Goal: Task Accomplishment & Management: Manage account settings

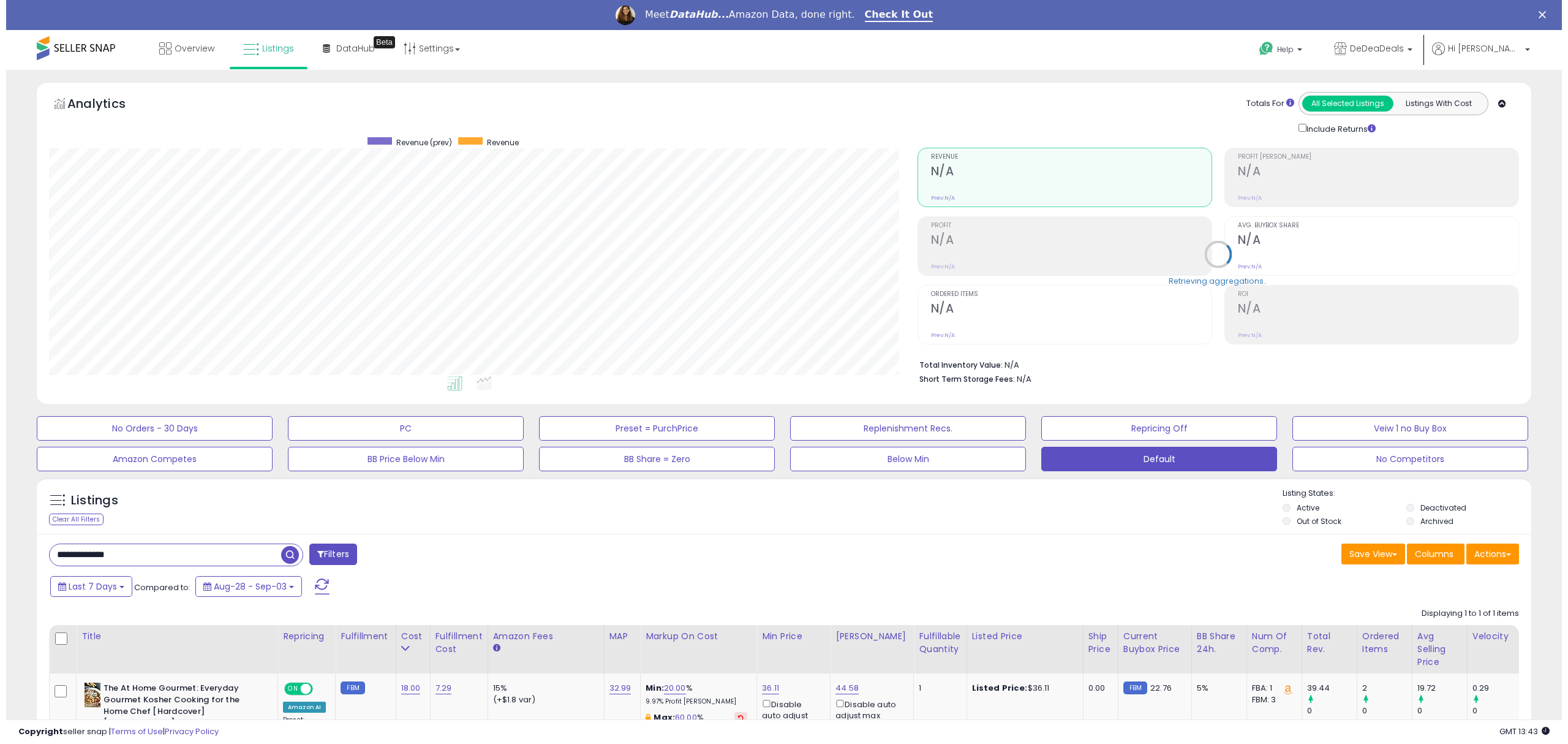
scroll to position [251, 868]
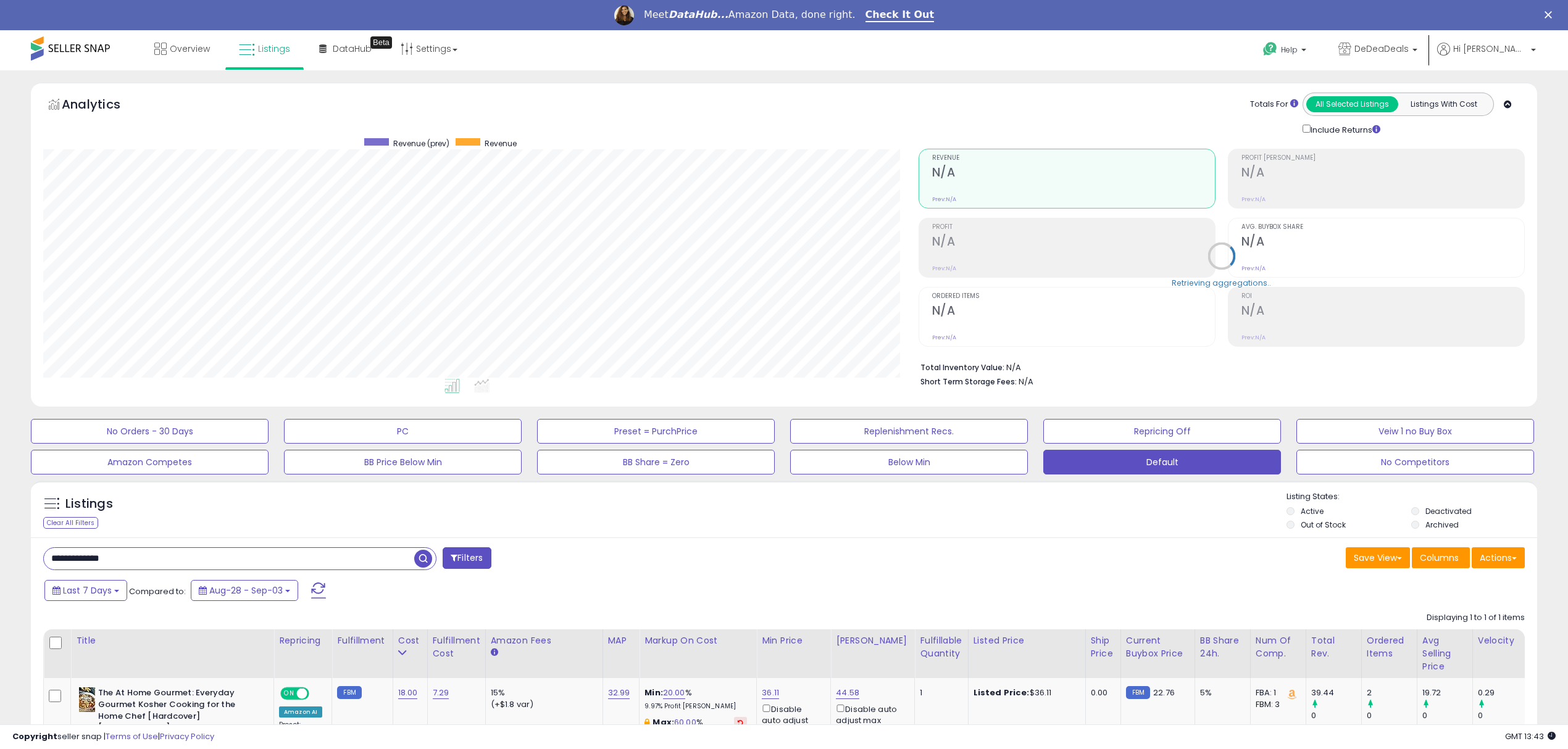
click at [87, 561] on input "**********" at bounding box center [229, 558] width 370 height 22
click at [87, 561] on input "**********" at bounding box center [234, 558] width 380 height 22
paste input "text"
type input "**********"
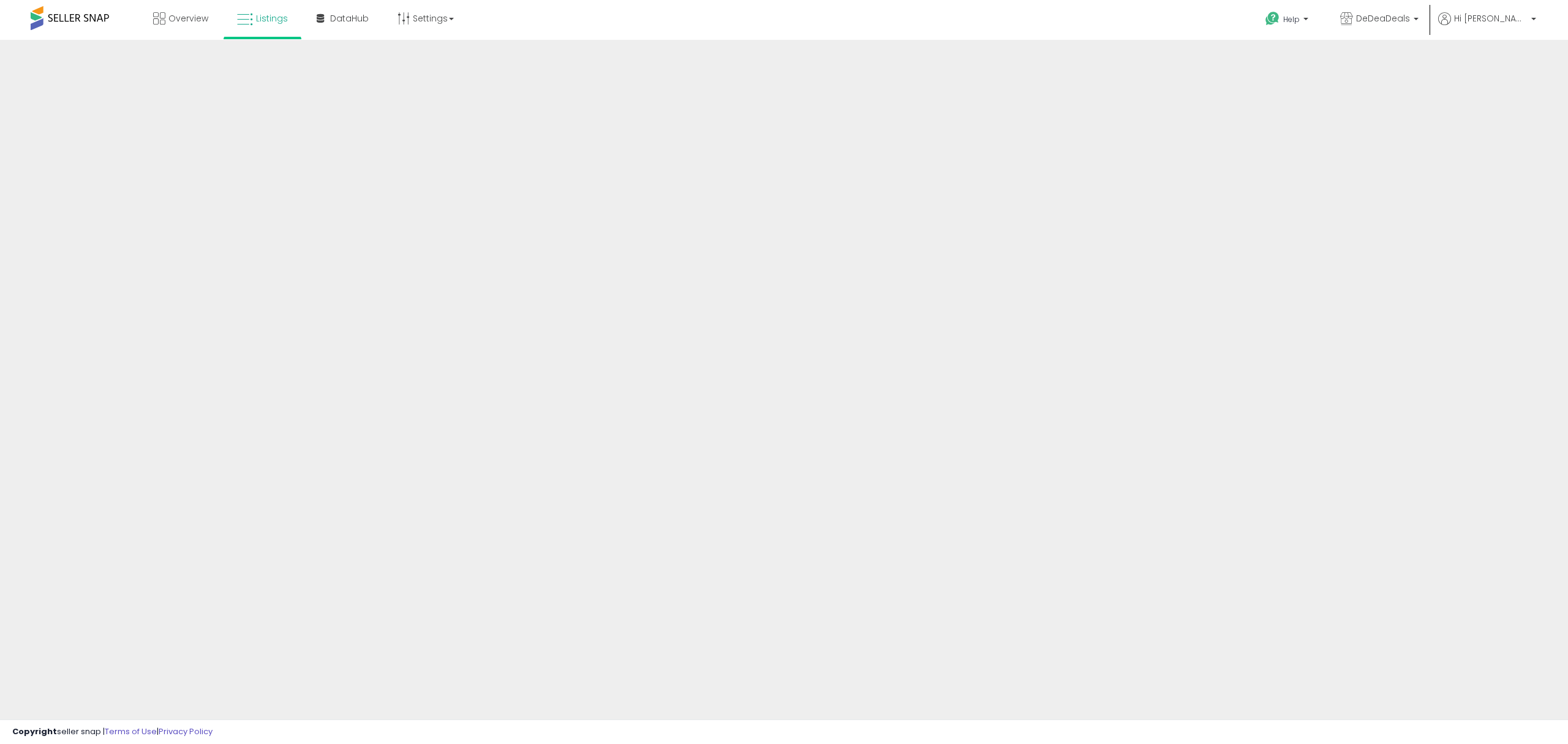
click at [82, 15] on span at bounding box center [70, 18] width 78 height 24
click at [280, 18] on span "Listings" at bounding box center [271, 18] width 32 height 12
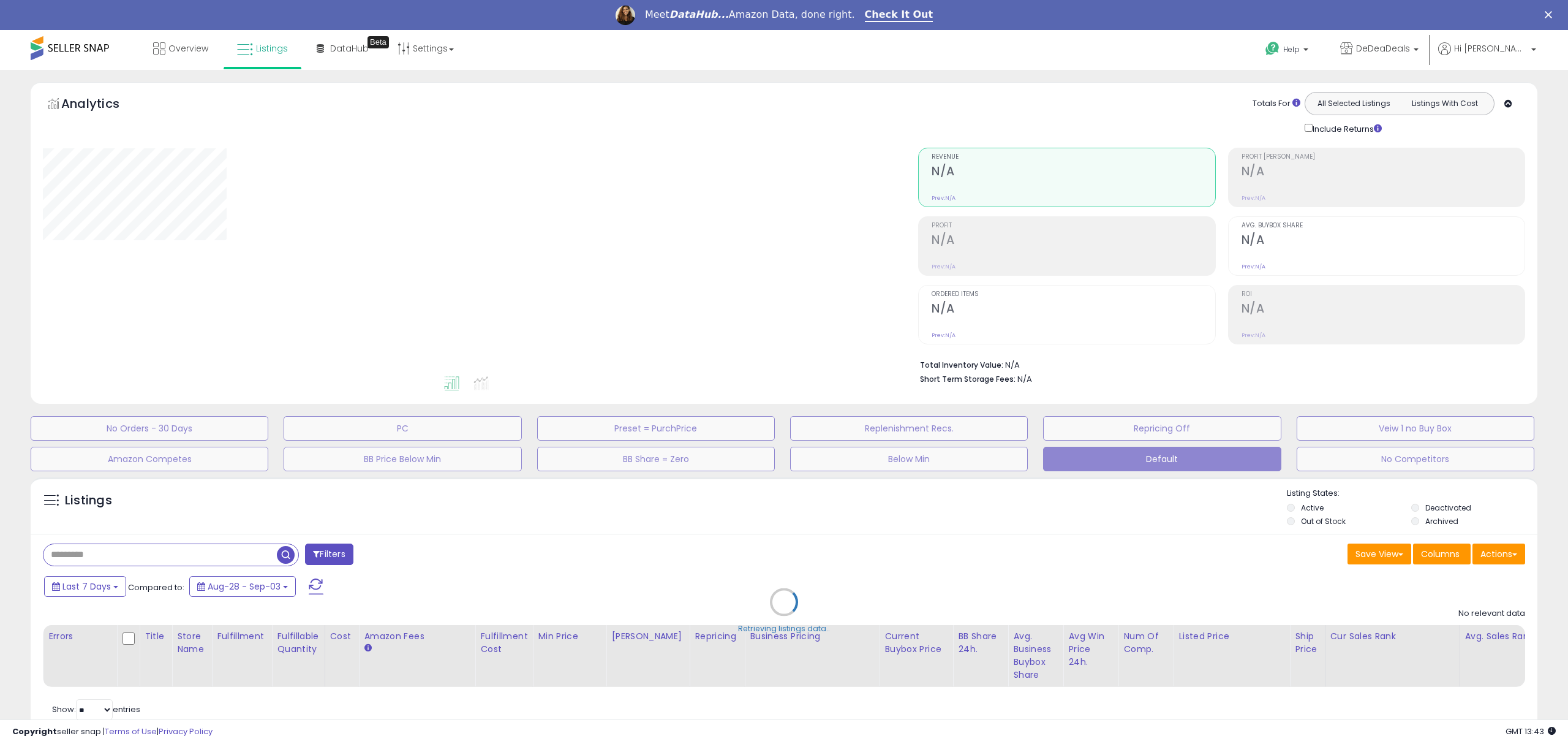
click at [92, 554] on div "Retrieving listings data.." at bounding box center [784, 610] width 1525 height 279
click at [92, 552] on div "Retrieving listings data.." at bounding box center [784, 610] width 1525 height 279
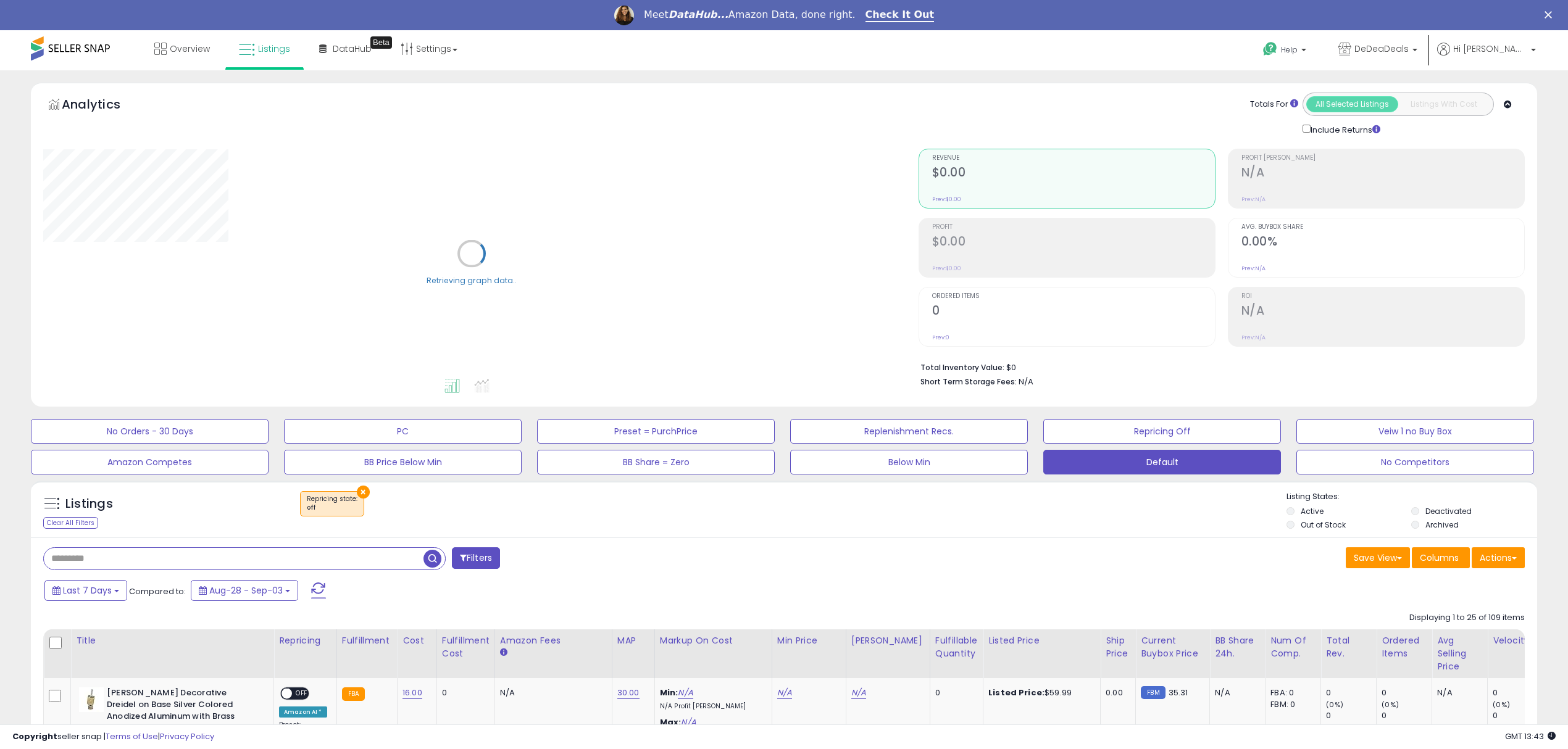
click at [87, 560] on input "text" at bounding box center [234, 558] width 380 height 22
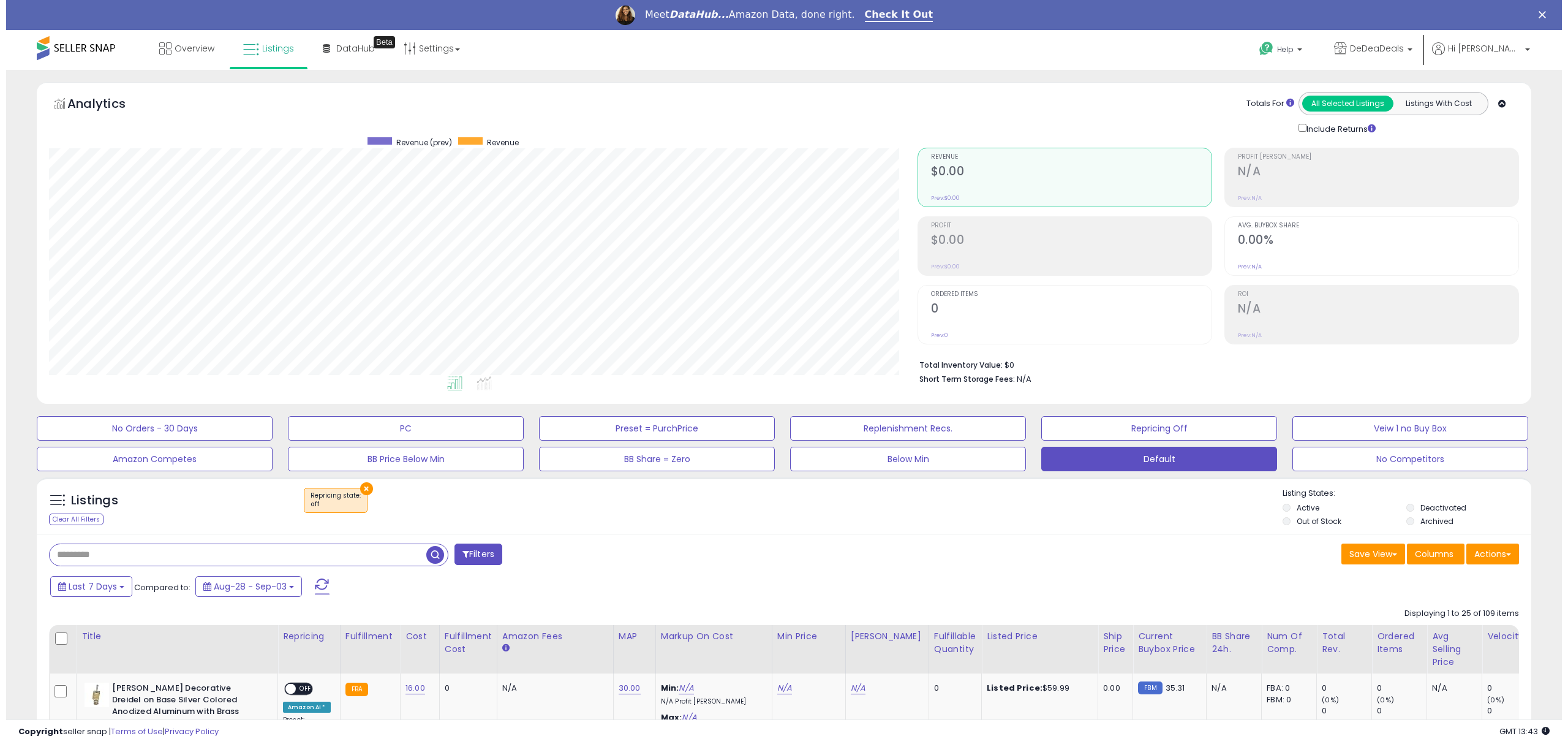
scroll to position [251, 868]
click at [354, 489] on button "×" at bounding box center [360, 488] width 13 height 13
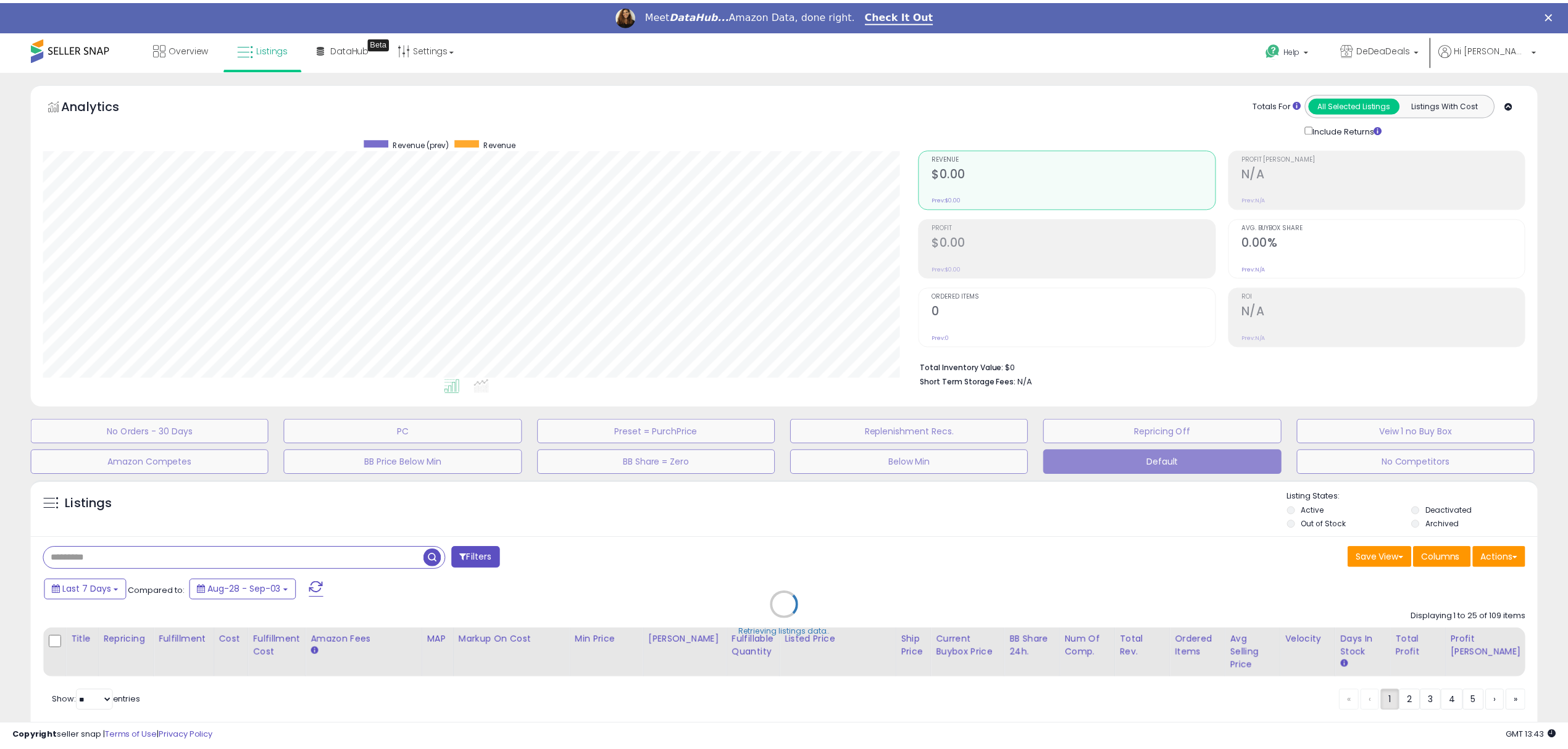
scroll to position [253, 882]
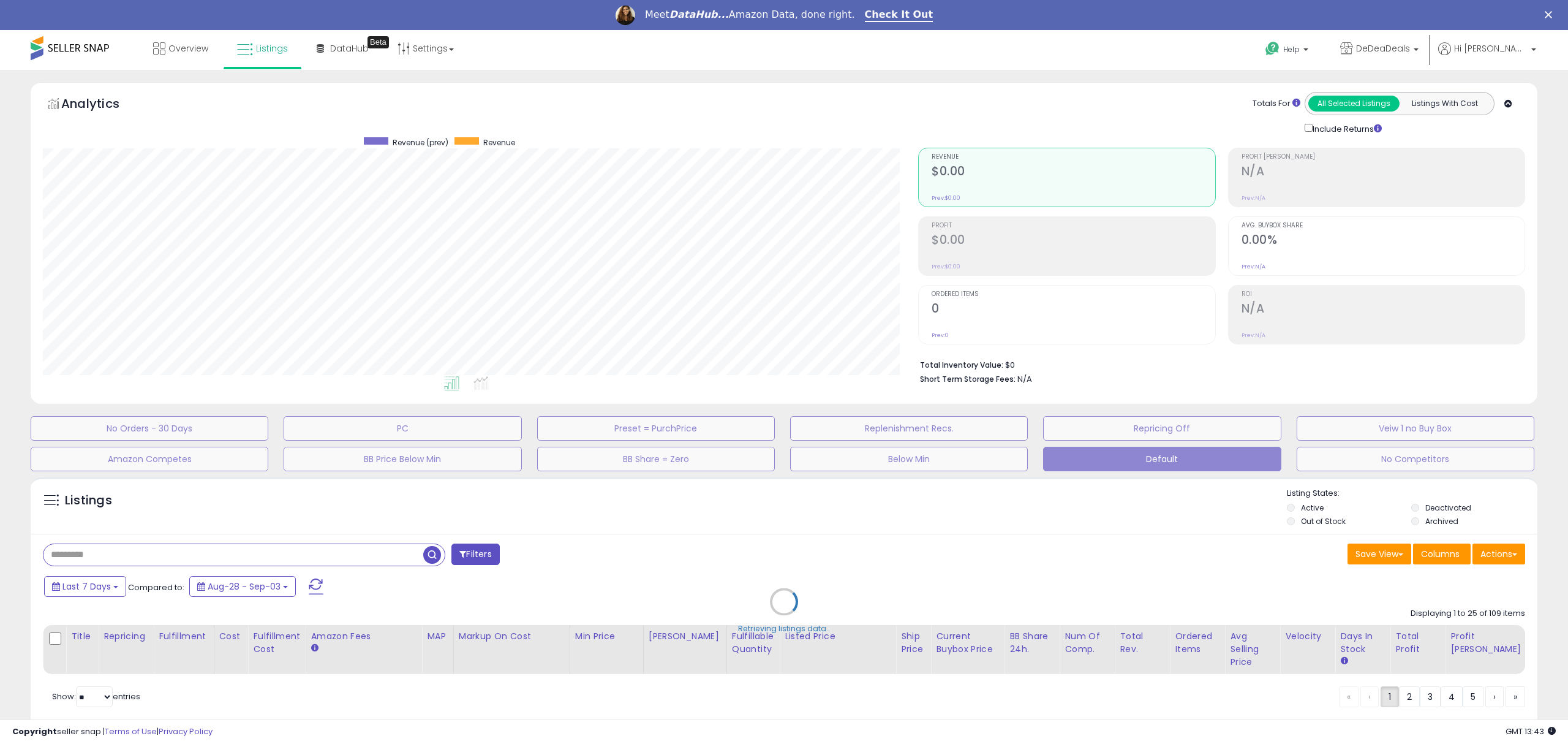
click at [159, 554] on div "Retrieving listings data.." at bounding box center [784, 610] width 1525 height 279
click at [161, 554] on div "Retrieving listings data.." at bounding box center [784, 610] width 1525 height 279
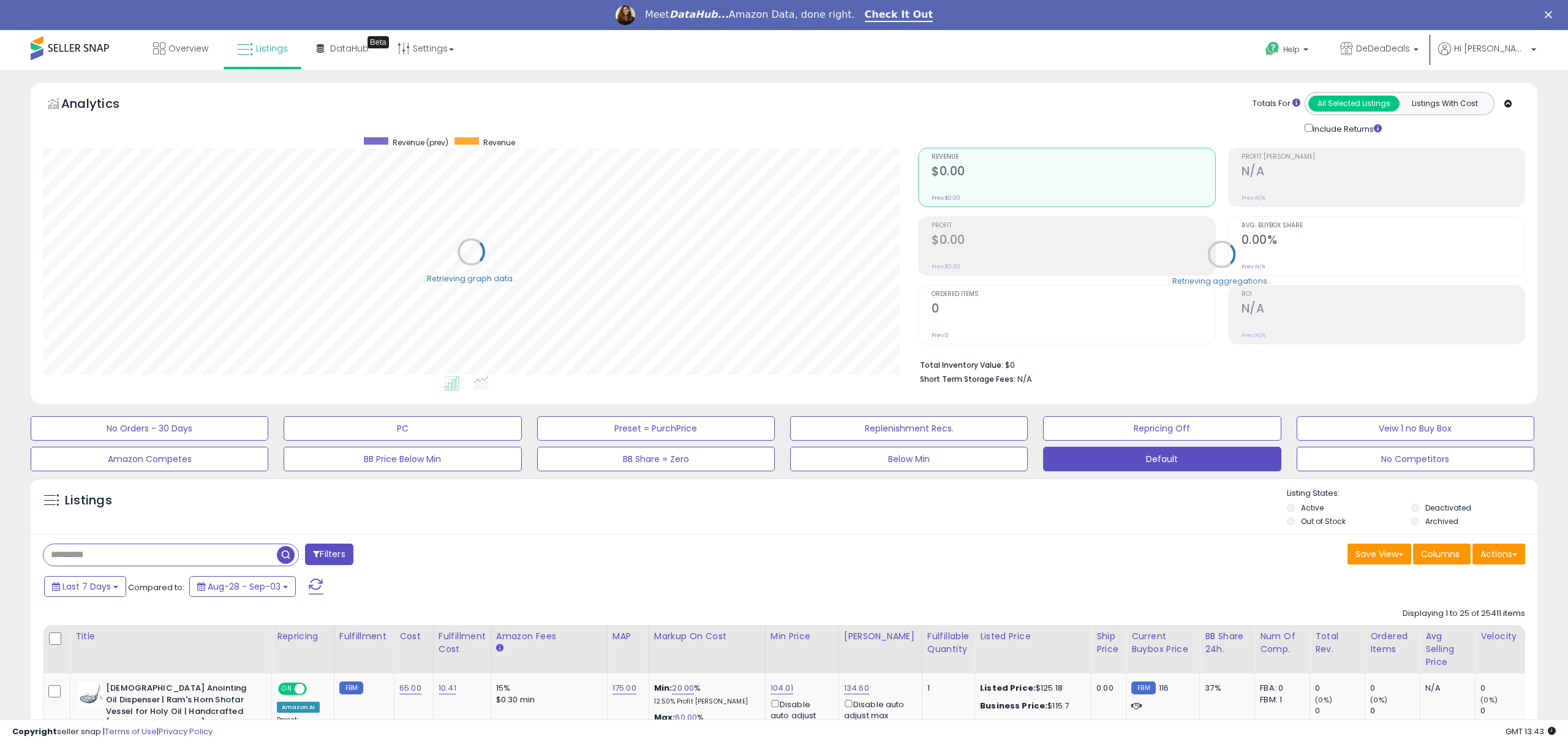
click at [161, 554] on input "text" at bounding box center [234, 554] width 380 height 21
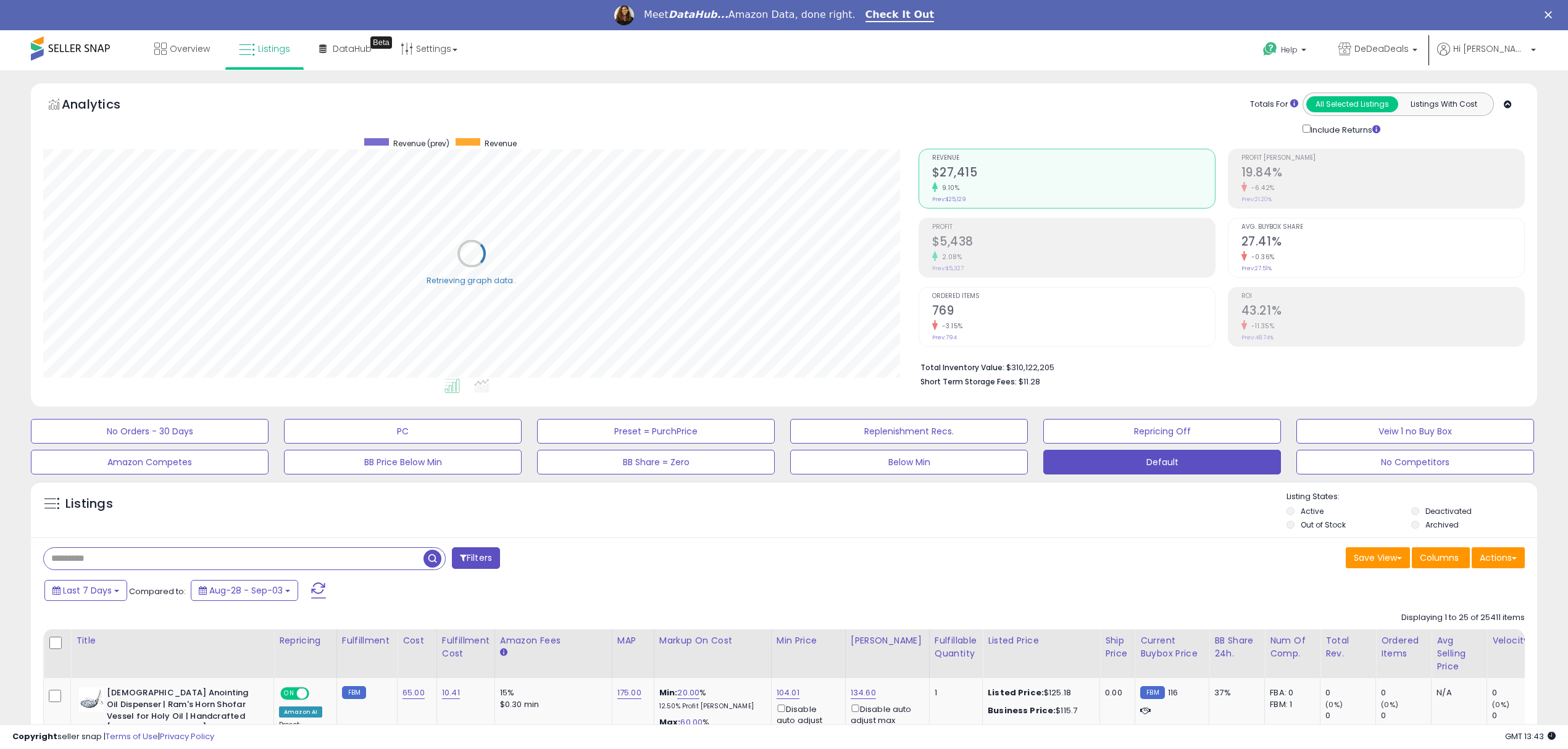
click at [1422, 511] on li "Deactivated" at bounding box center [1472, 513] width 123 height 14
click at [1425, 511] on label "Deactivated" at bounding box center [1448, 511] width 46 height 10
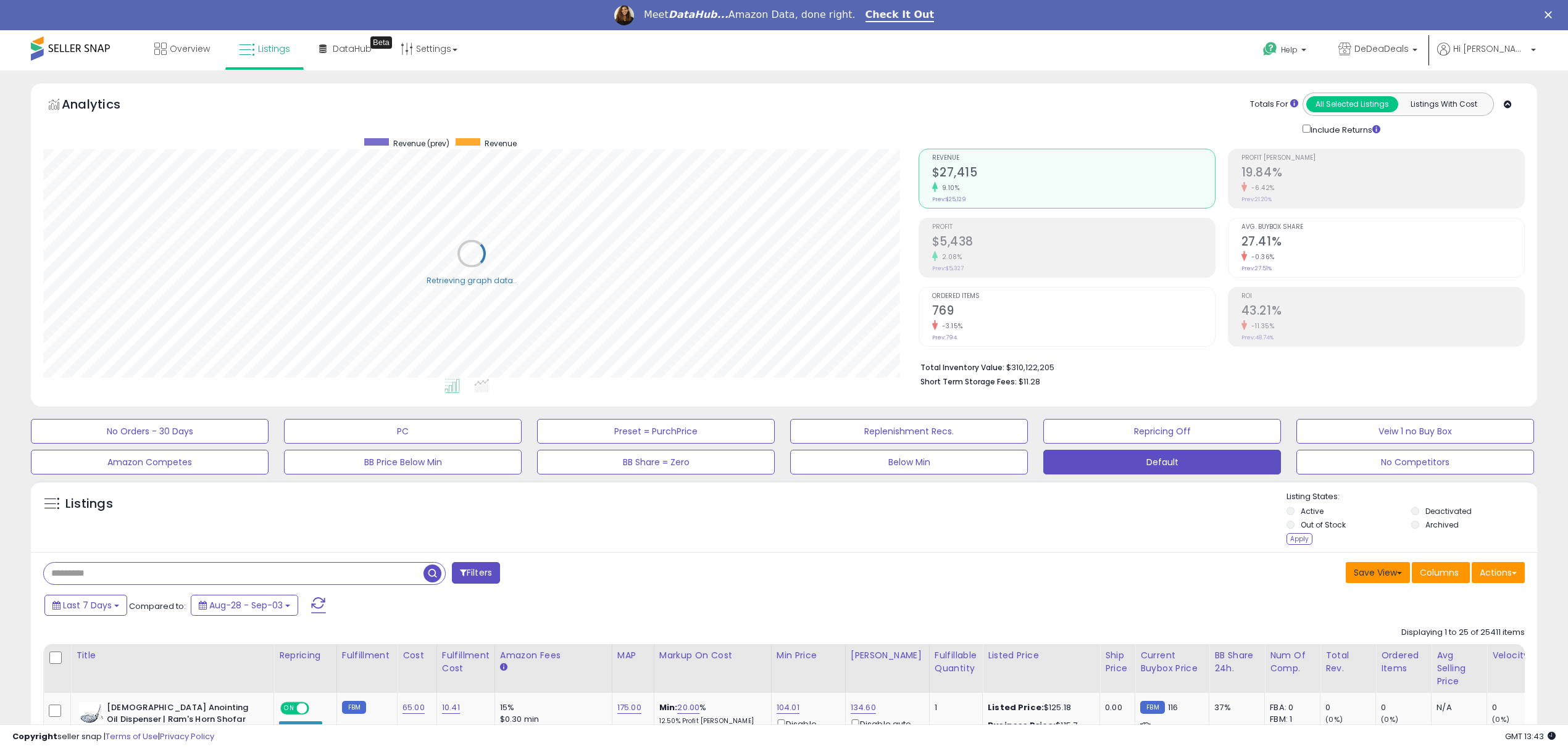
click at [1367, 581] on button "Save View" at bounding box center [1378, 573] width 64 height 21
click at [1378, 579] on button "Save View" at bounding box center [1378, 573] width 64 height 21
click at [180, 579] on input "text" at bounding box center [234, 573] width 380 height 22
paste input "**********"
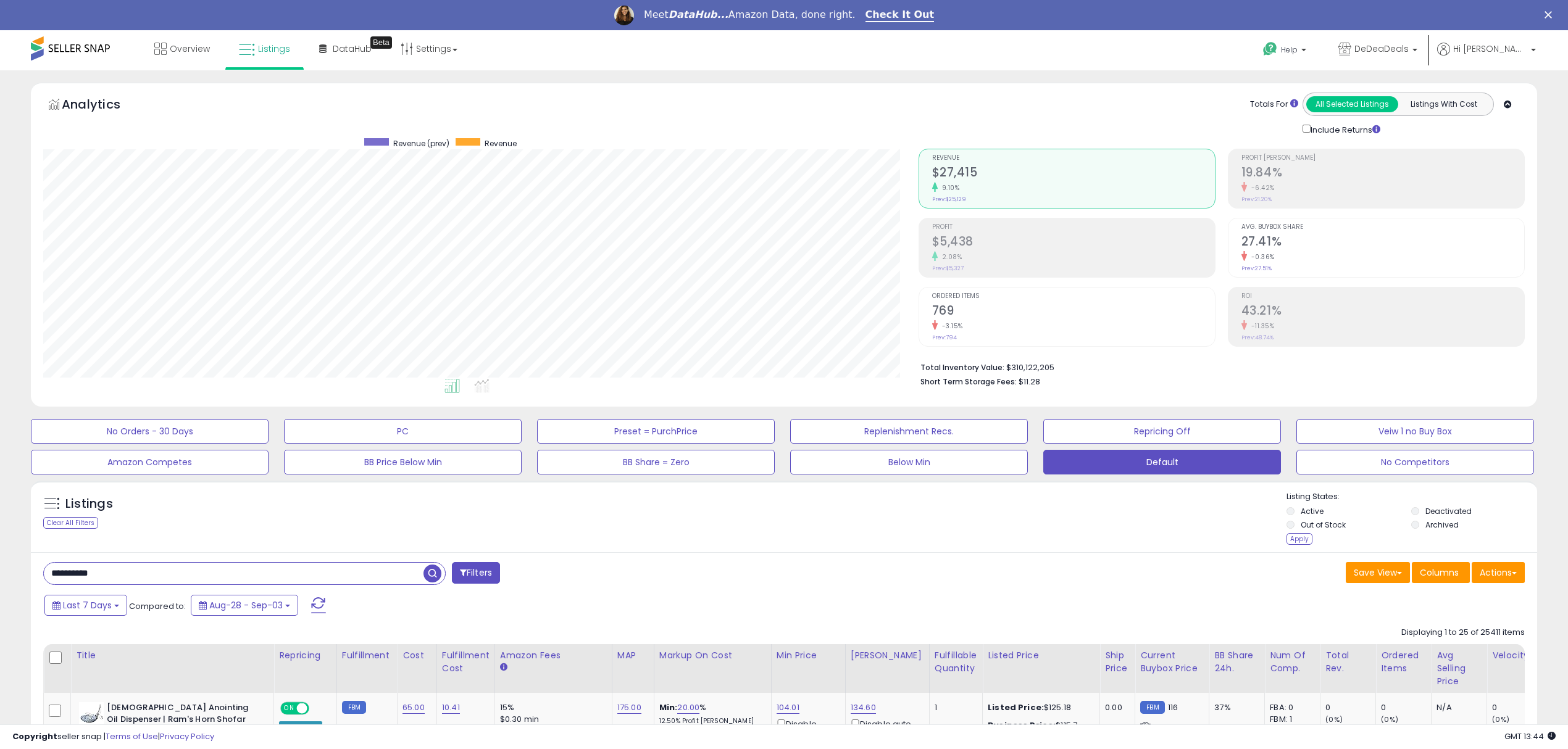
type input "**********"
click at [426, 573] on span "button" at bounding box center [432, 573] width 18 height 18
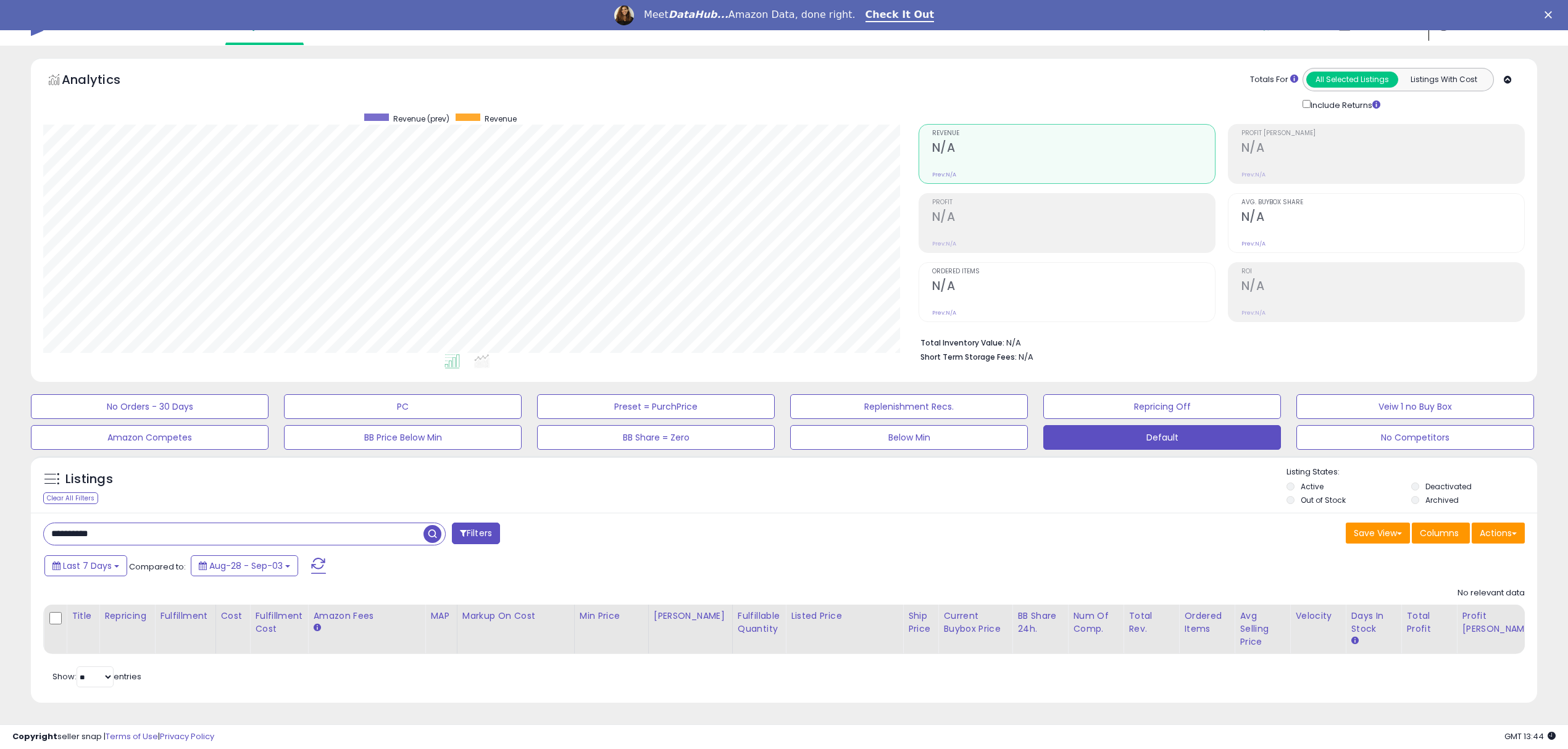
click at [1432, 481] on label "Deactivated" at bounding box center [1448, 486] width 46 height 10
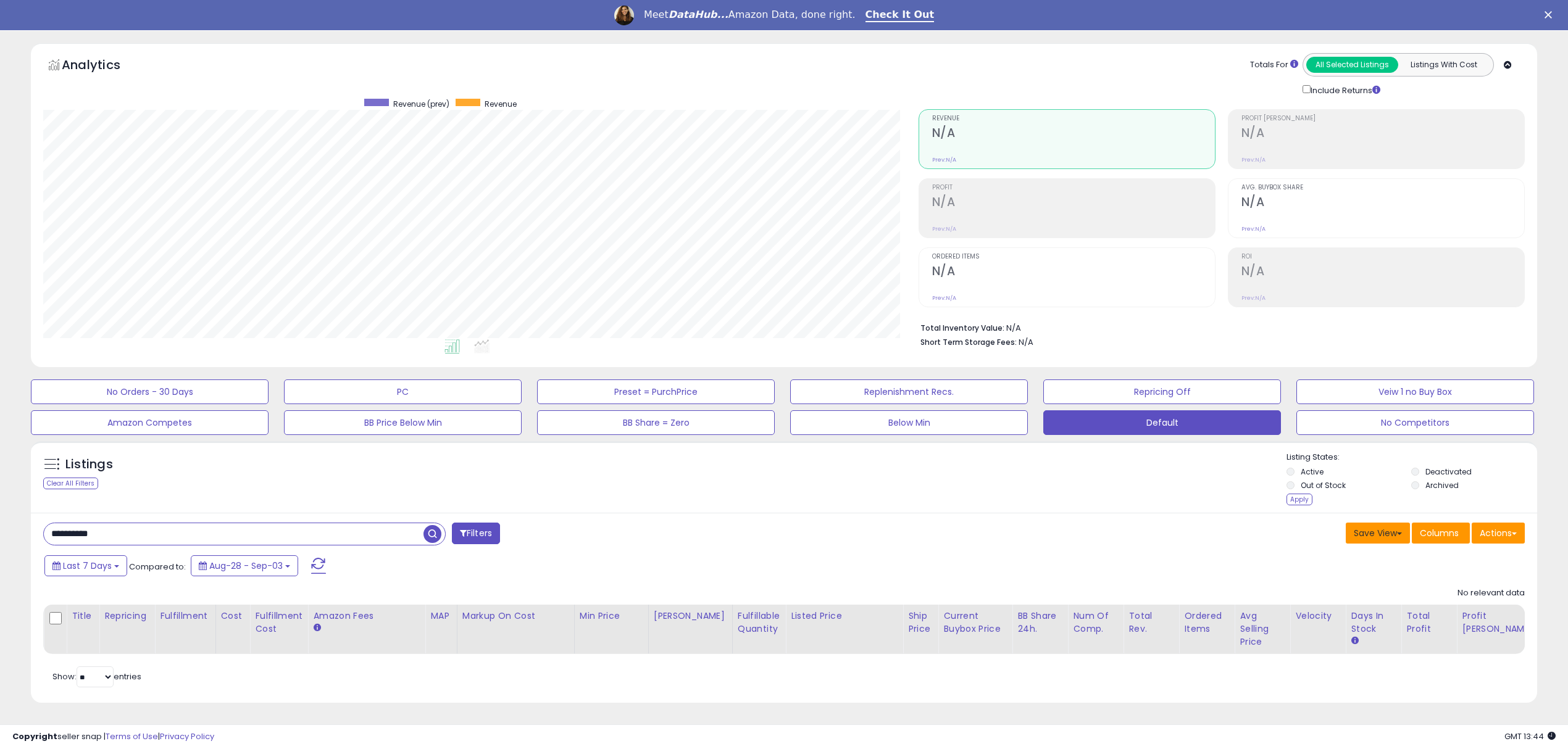
click at [1375, 530] on button "Save View" at bounding box center [1378, 533] width 64 height 21
click at [1340, 562] on link "Save As New View" at bounding box center [1340, 559] width 132 height 19
click at [1343, 541] on button "Save" at bounding box center [1341, 533] width 37 height 21
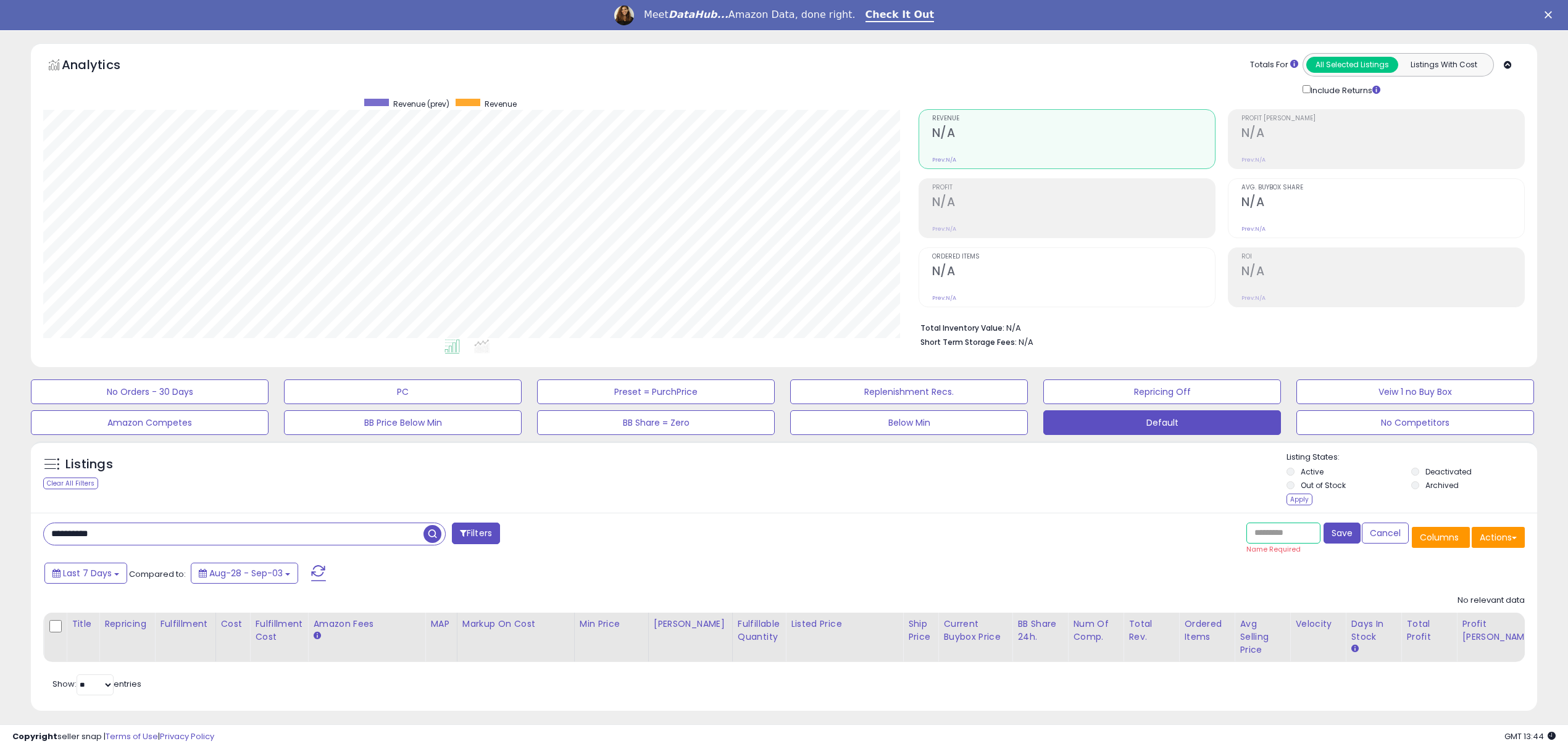
click at [1292, 543] on input "text" at bounding box center [1283, 533] width 74 height 21
click at [1292, 573] on div "Last 7 Days Compared to: Aug-28 - Sep-03" at bounding box center [781, 574] width 1500 height 28
click at [1425, 543] on span "Columns" at bounding box center [1438, 537] width 39 height 12
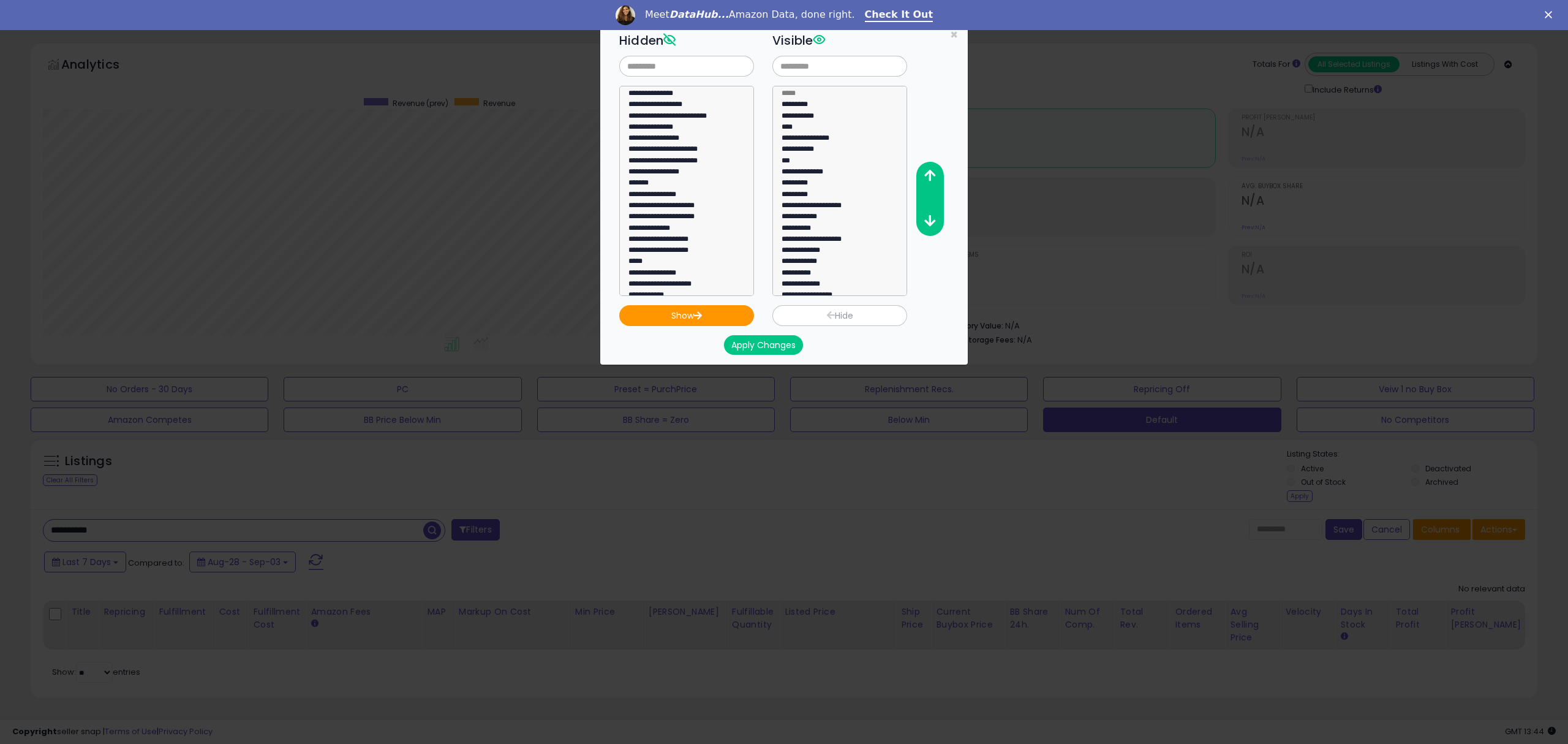
click at [757, 341] on button "Apply Changes" at bounding box center [763, 345] width 79 height 20
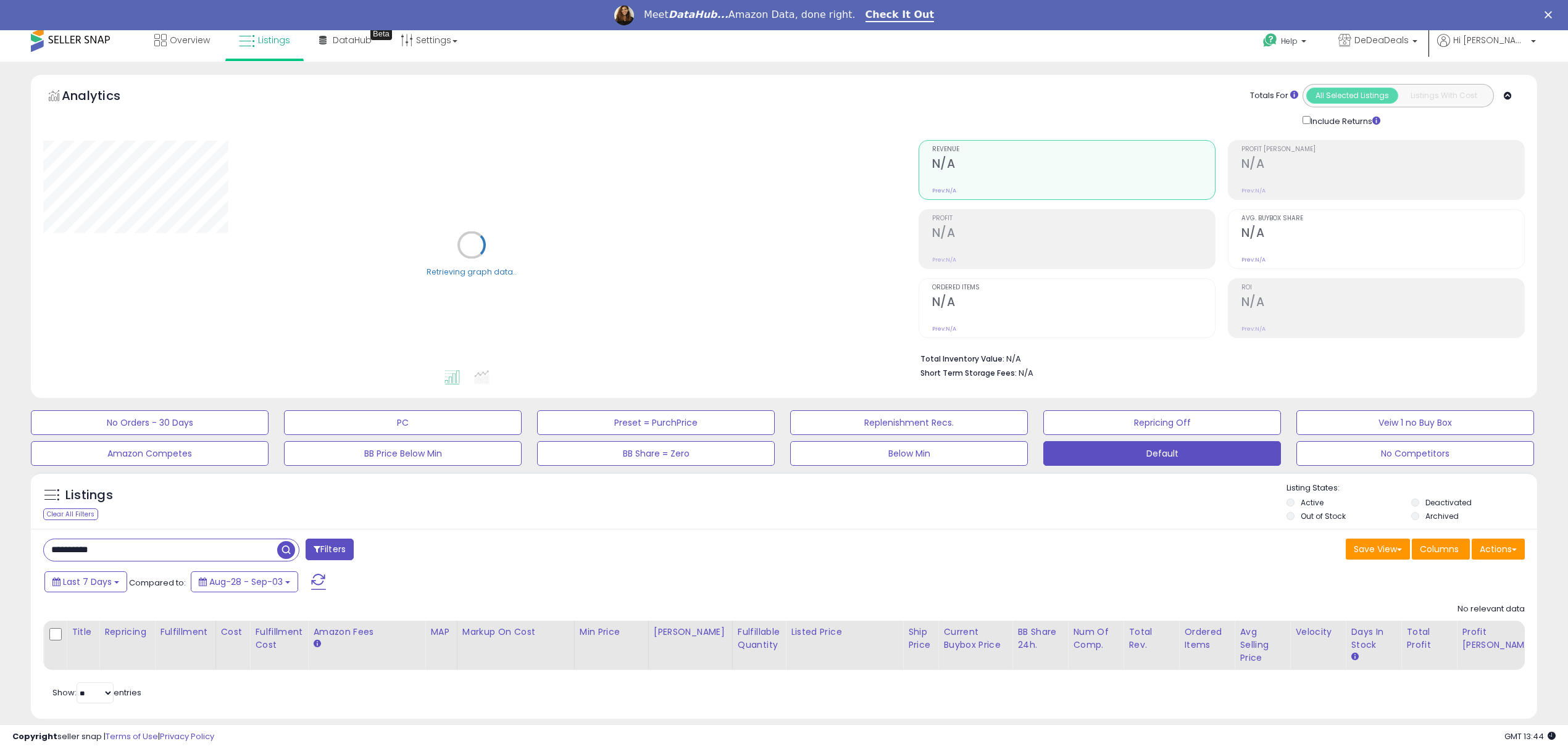
click at [1419, 498] on li "Deactivated" at bounding box center [1472, 504] width 123 height 14
click at [1419, 500] on li "Deactivated" at bounding box center [1472, 504] width 123 height 14
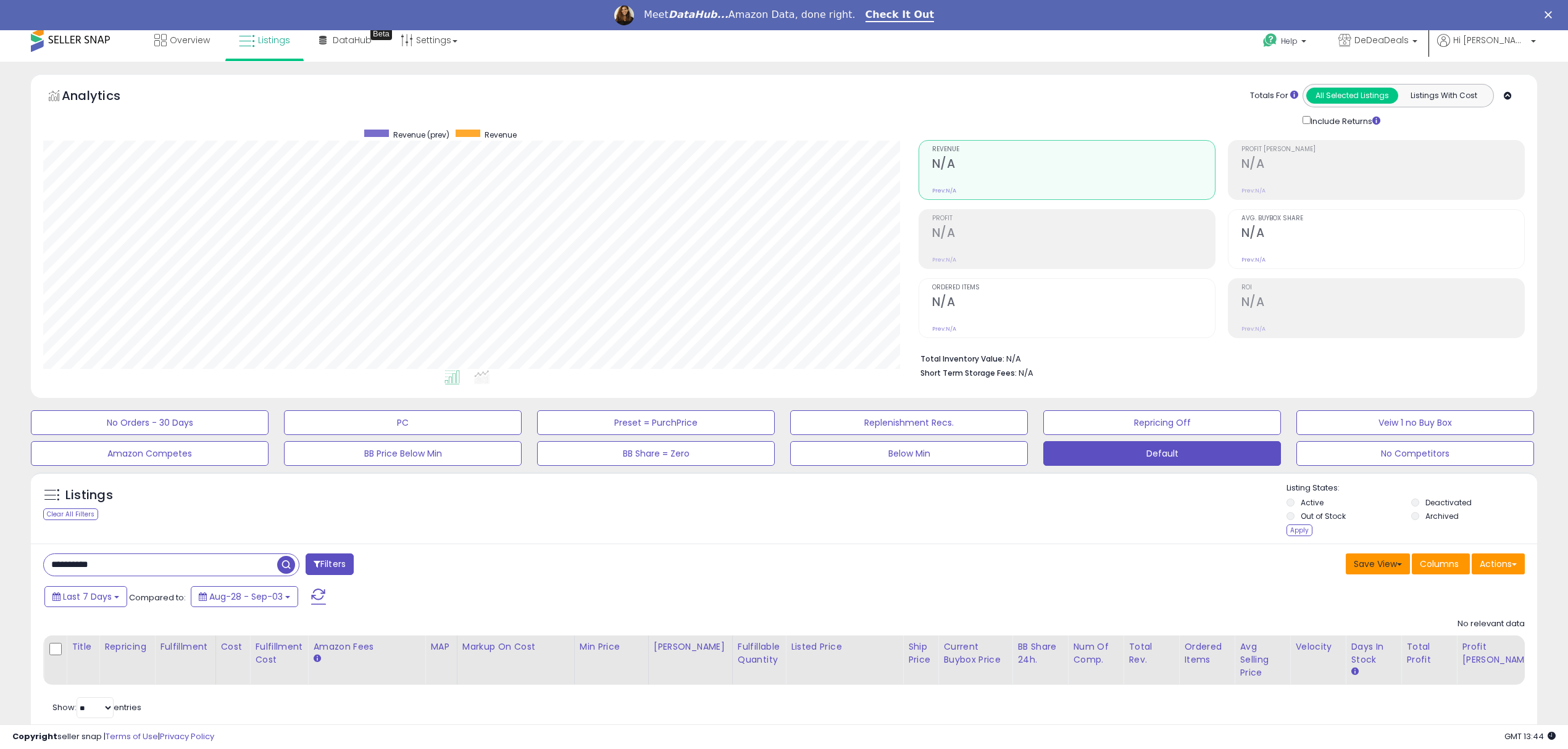
click at [1378, 564] on button "Save View" at bounding box center [1378, 564] width 64 height 21
click at [1344, 617] on link "Update Current View" at bounding box center [1340, 611] width 132 height 19
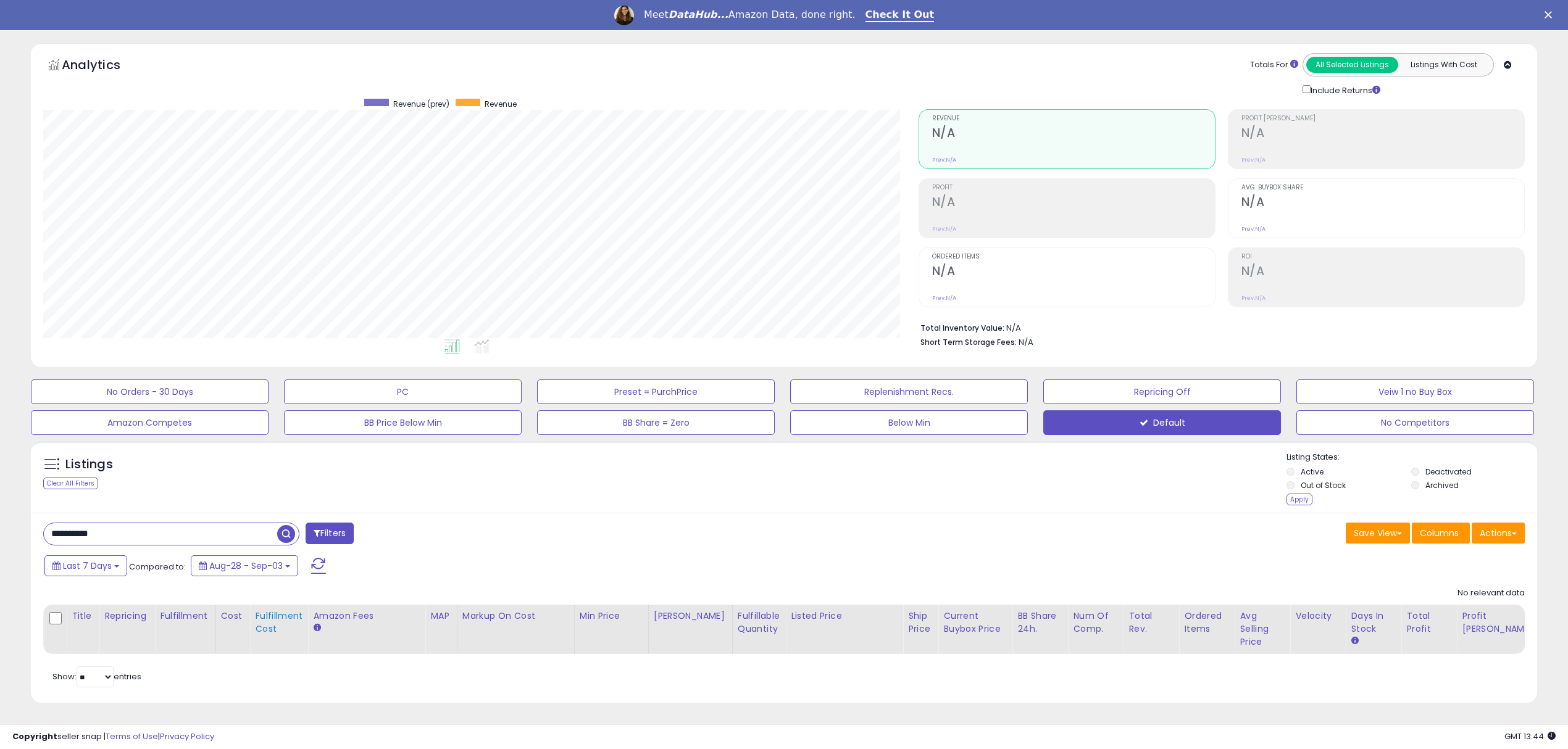
scroll to position [54, 0]
click at [286, 525] on span "button" at bounding box center [286, 534] width 18 height 18
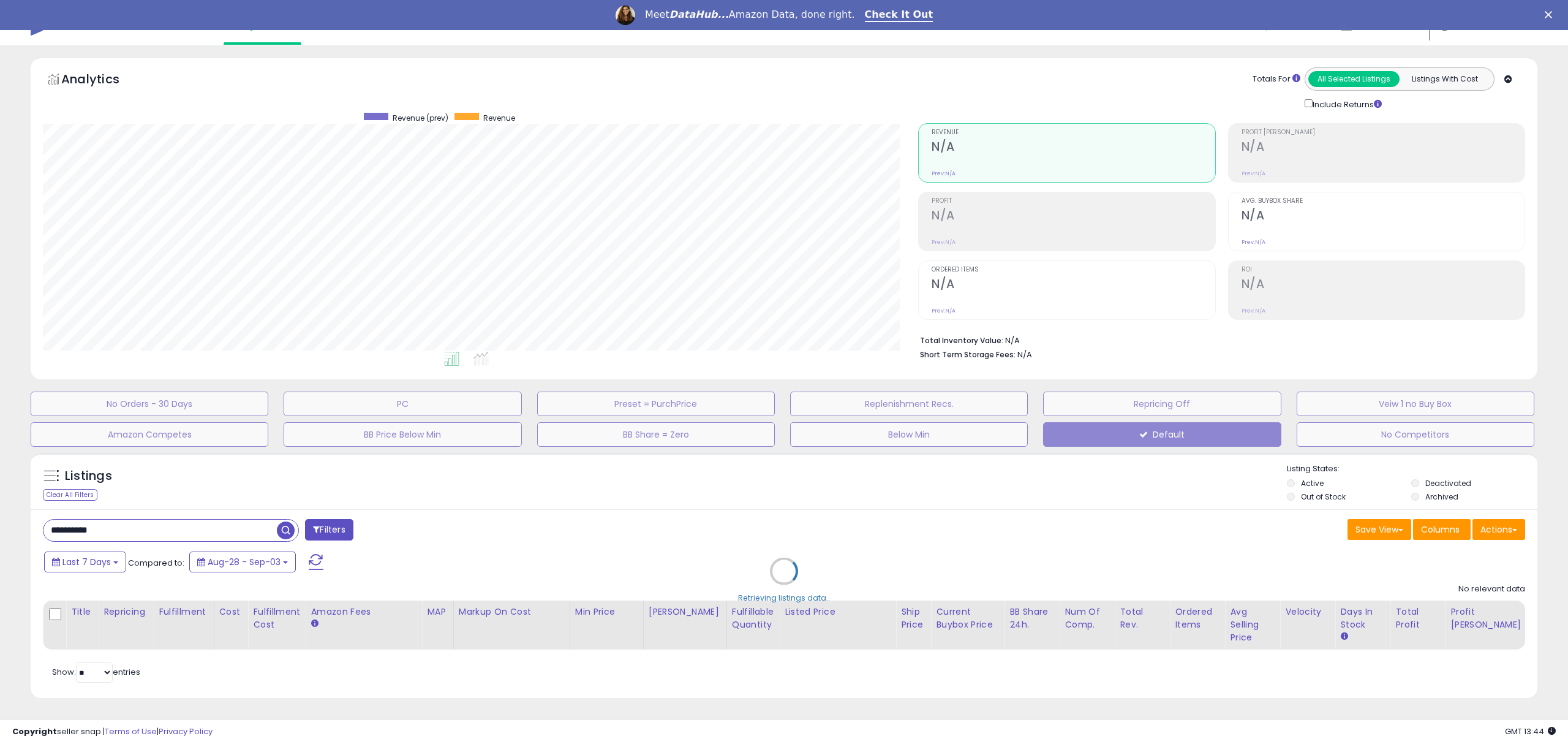
click at [284, 517] on div "Retrieving listings data.." at bounding box center [784, 580] width 1525 height 266
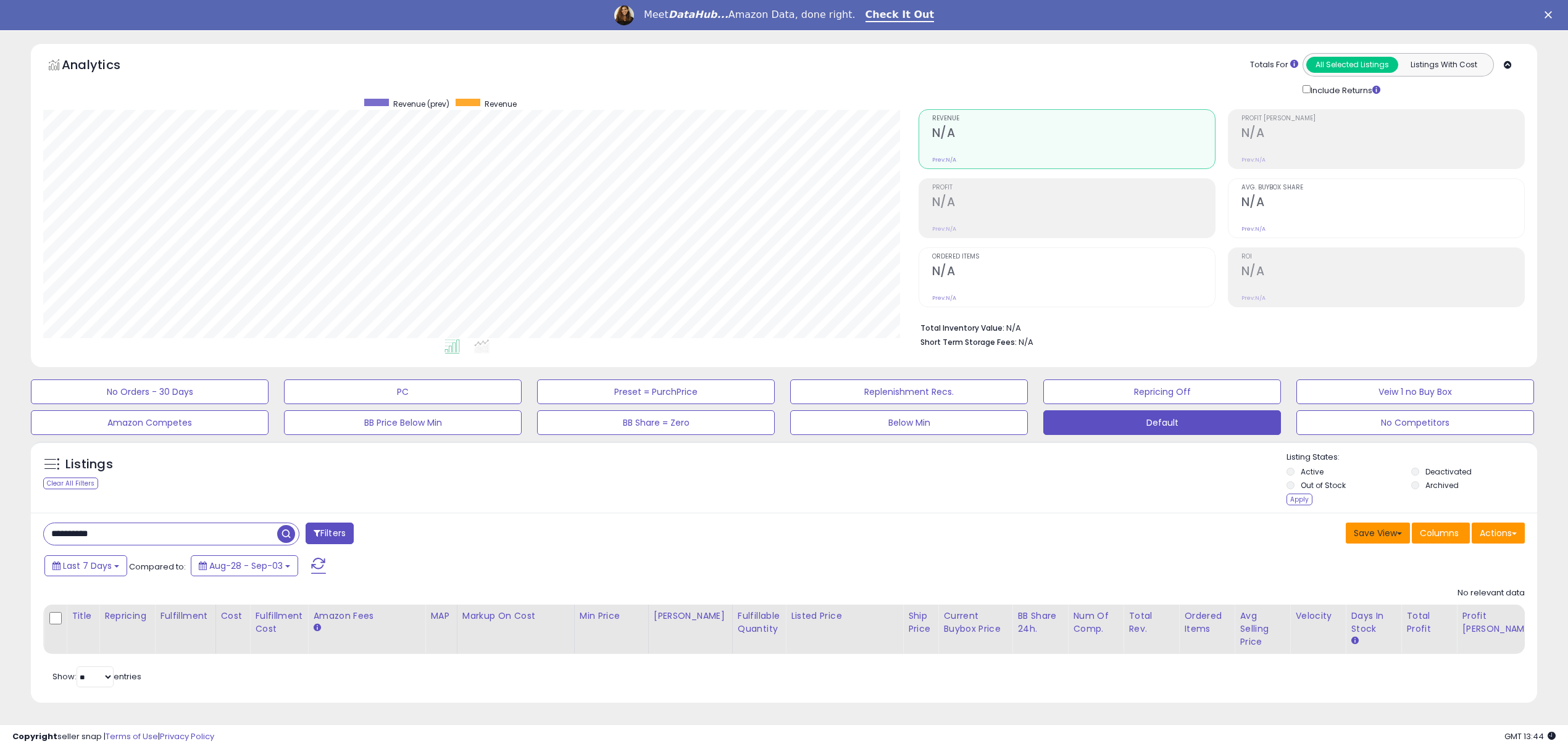
click at [1378, 543] on button "Save View" at bounding box center [1378, 533] width 64 height 21
click at [1311, 582] on link "Update Current View" at bounding box center [1340, 580] width 132 height 19
click at [106, 535] on input "**********" at bounding box center [234, 534] width 380 height 22
drag, startPoint x: 119, startPoint y: 537, endPoint x: 93, endPoint y: 539, distance: 26.1
click at [93, 539] on input "**********" at bounding box center [234, 534] width 380 height 22
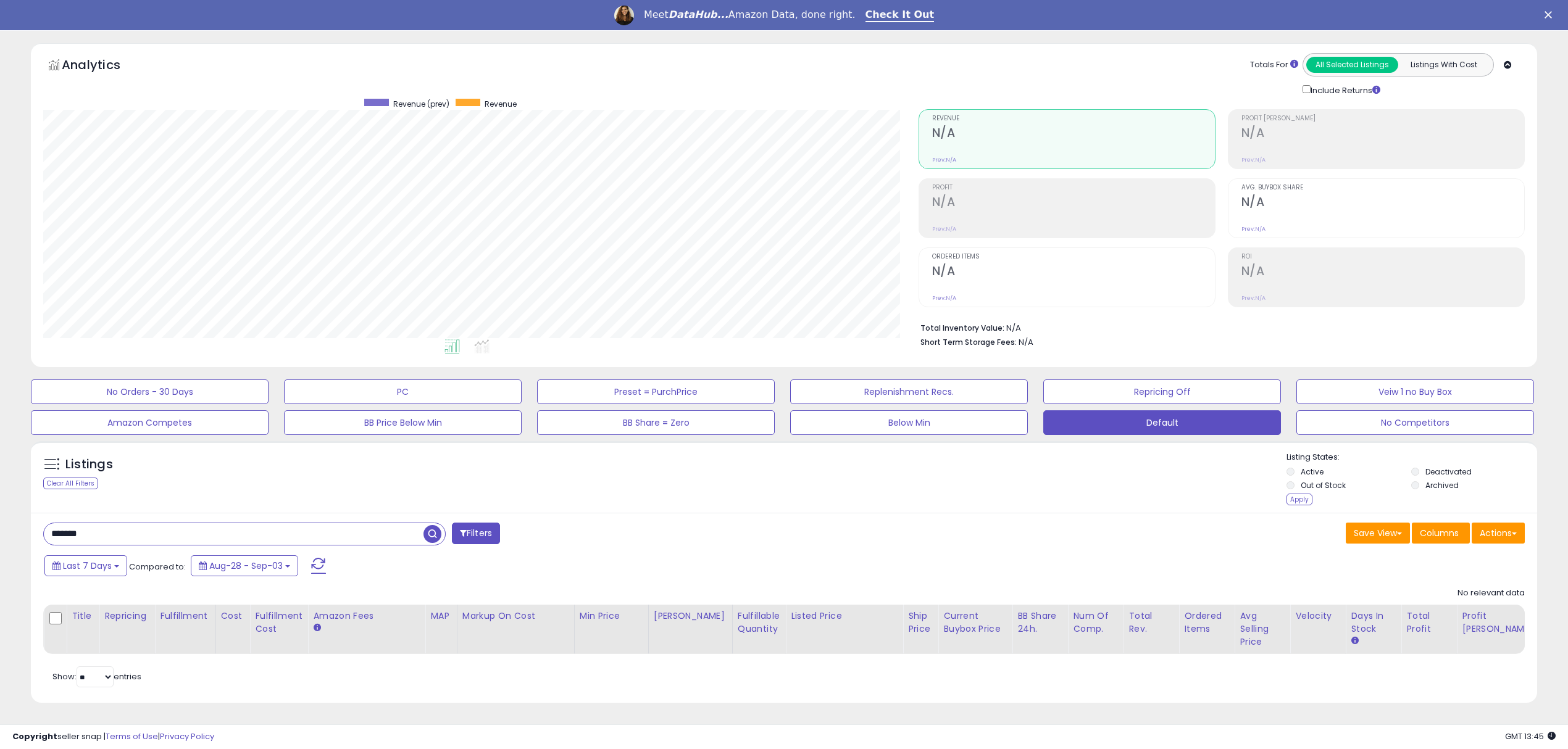
click at [429, 535] on span "button" at bounding box center [432, 534] width 18 height 18
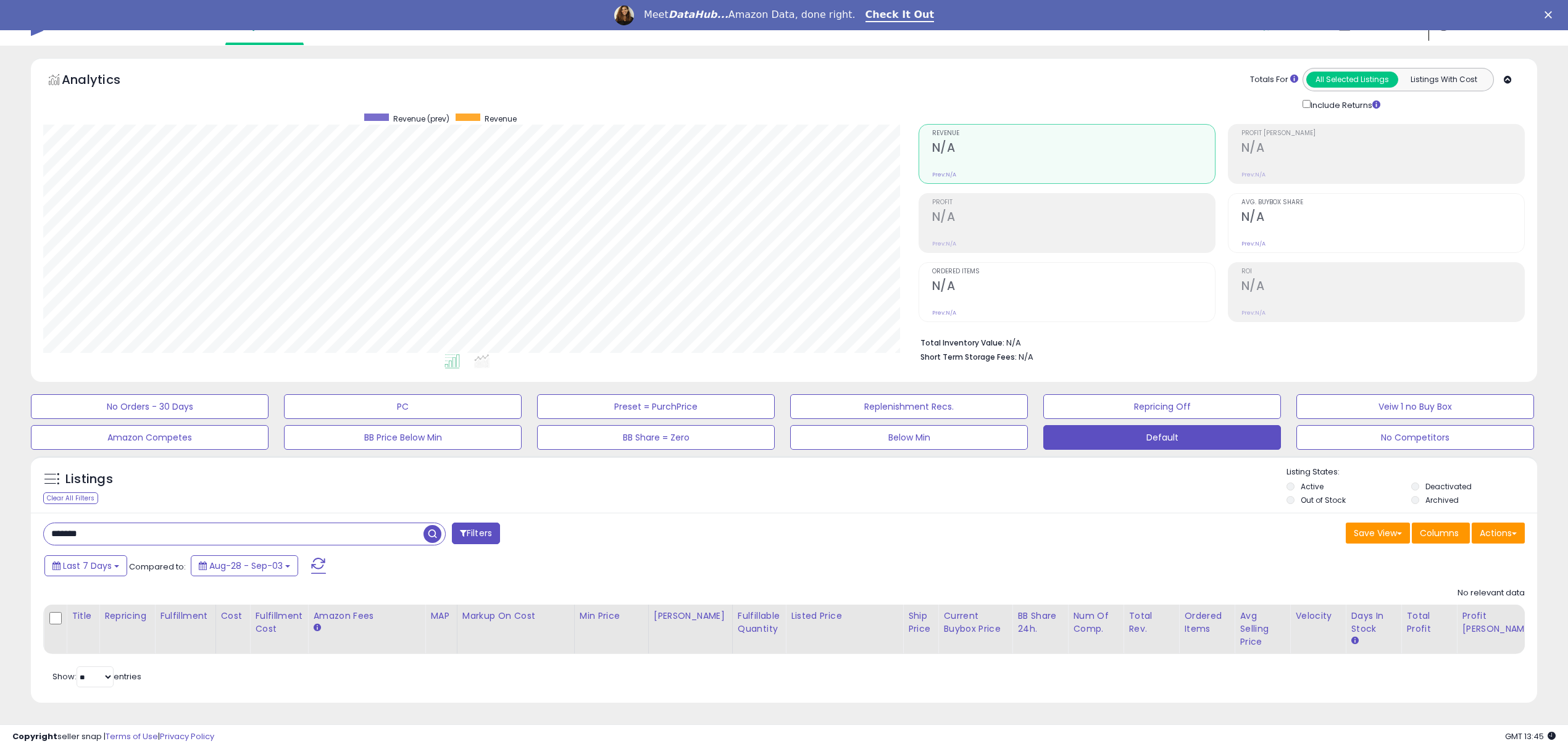
drag, startPoint x: 93, startPoint y: 524, endPoint x: 81, endPoint y: 522, distance: 12.2
click at [81, 523] on input "*******" at bounding box center [234, 534] width 380 height 22
type input "****"
click at [427, 525] on span "button" at bounding box center [432, 534] width 18 height 18
